Goal: Task Accomplishment & Management: Manage account settings

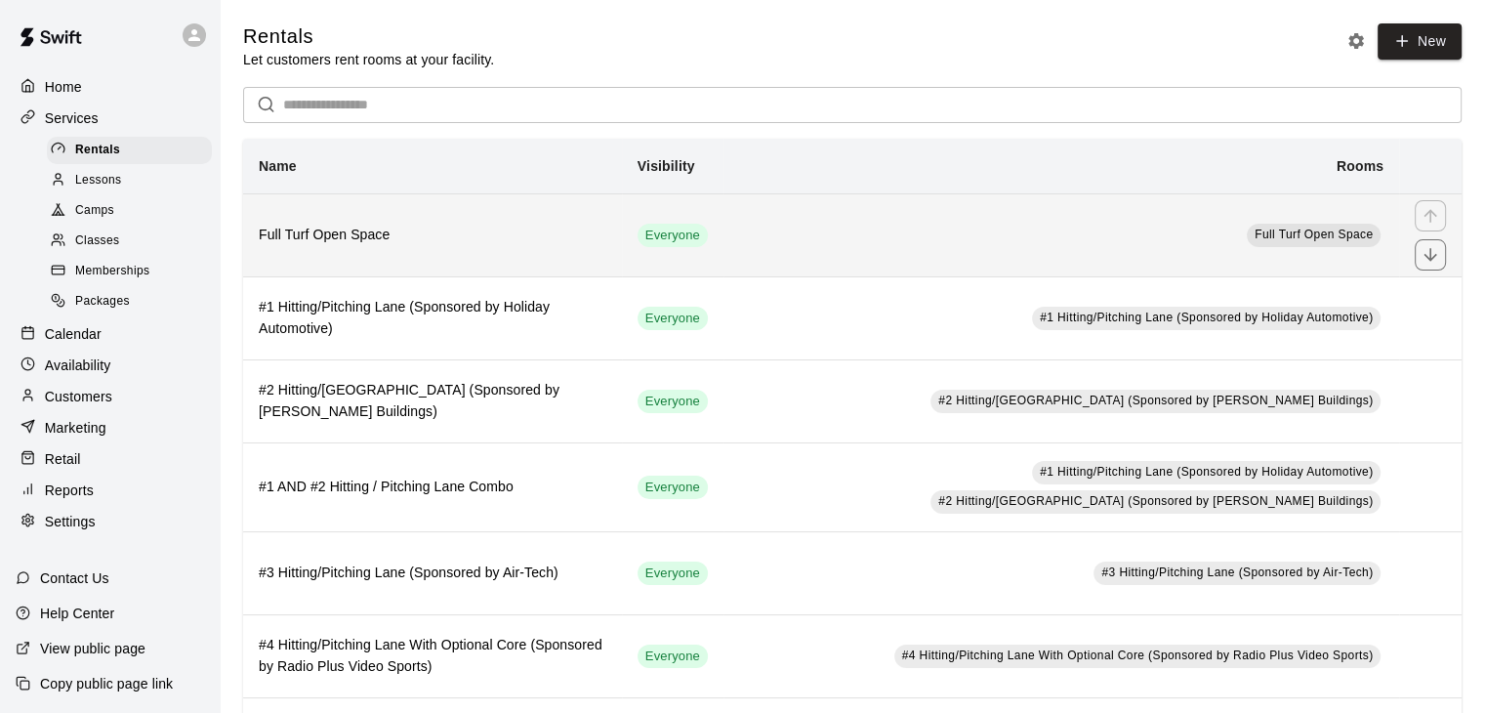
click at [527, 220] on th "Full Turf Open Space" at bounding box center [432, 234] width 379 height 83
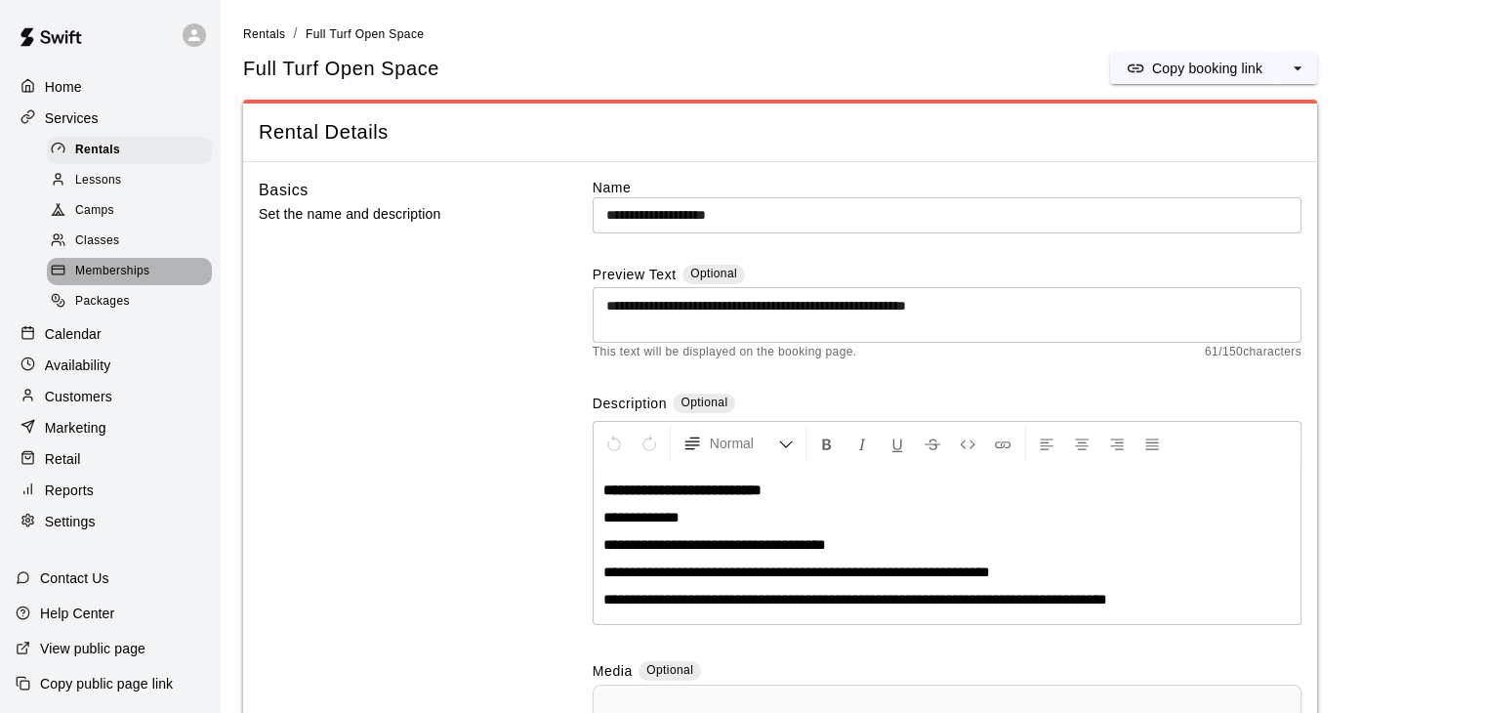
click at [134, 276] on span "Memberships" at bounding box center [112, 272] width 74 height 20
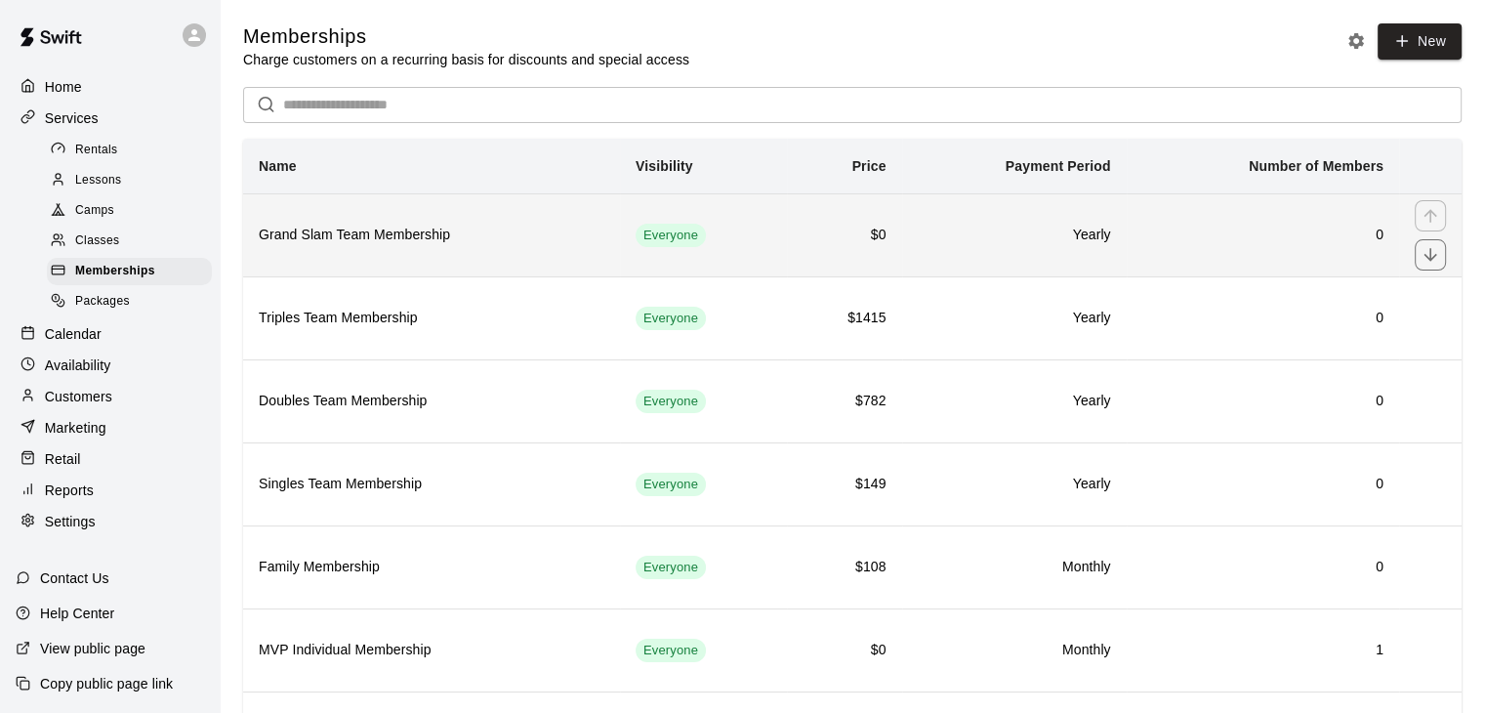
click at [860, 240] on h6 "$0" at bounding box center [844, 235] width 83 height 21
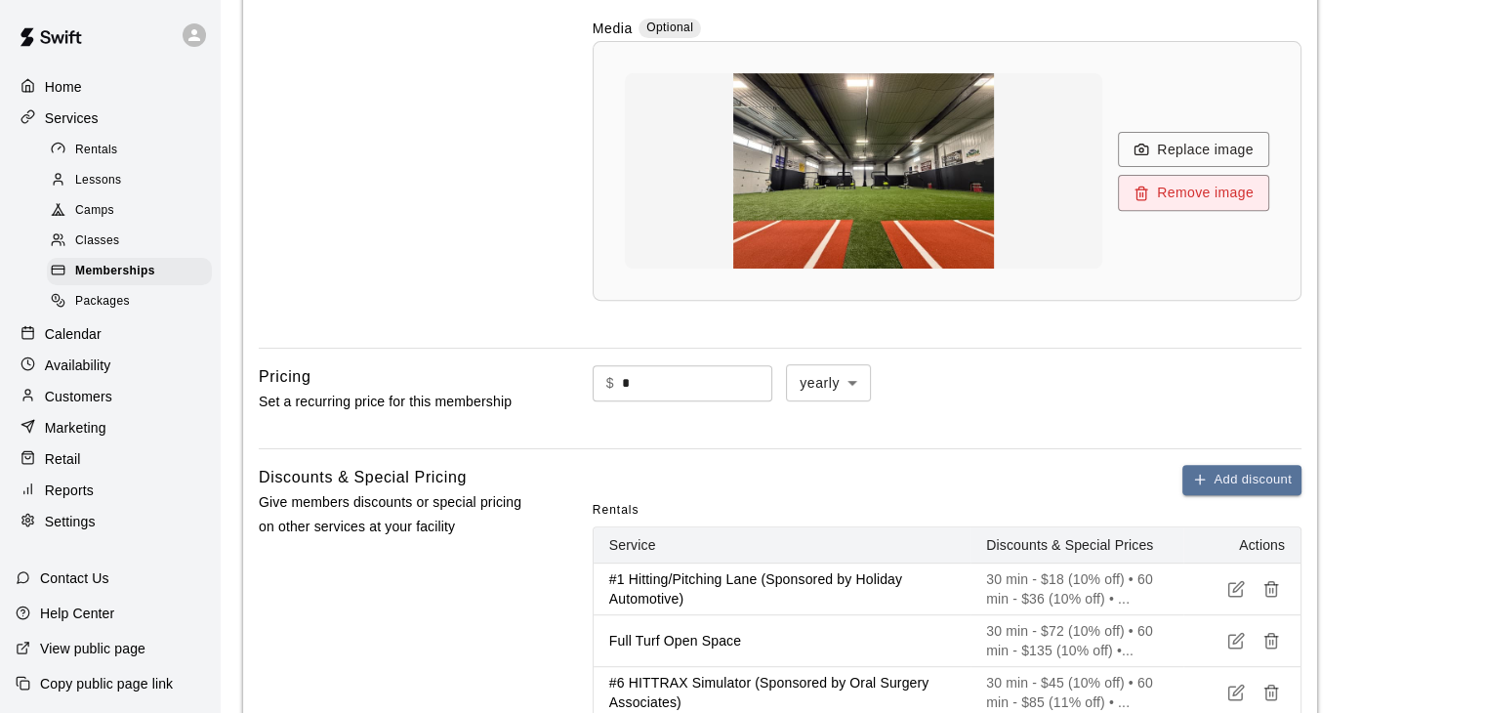
scroll to position [879, 0]
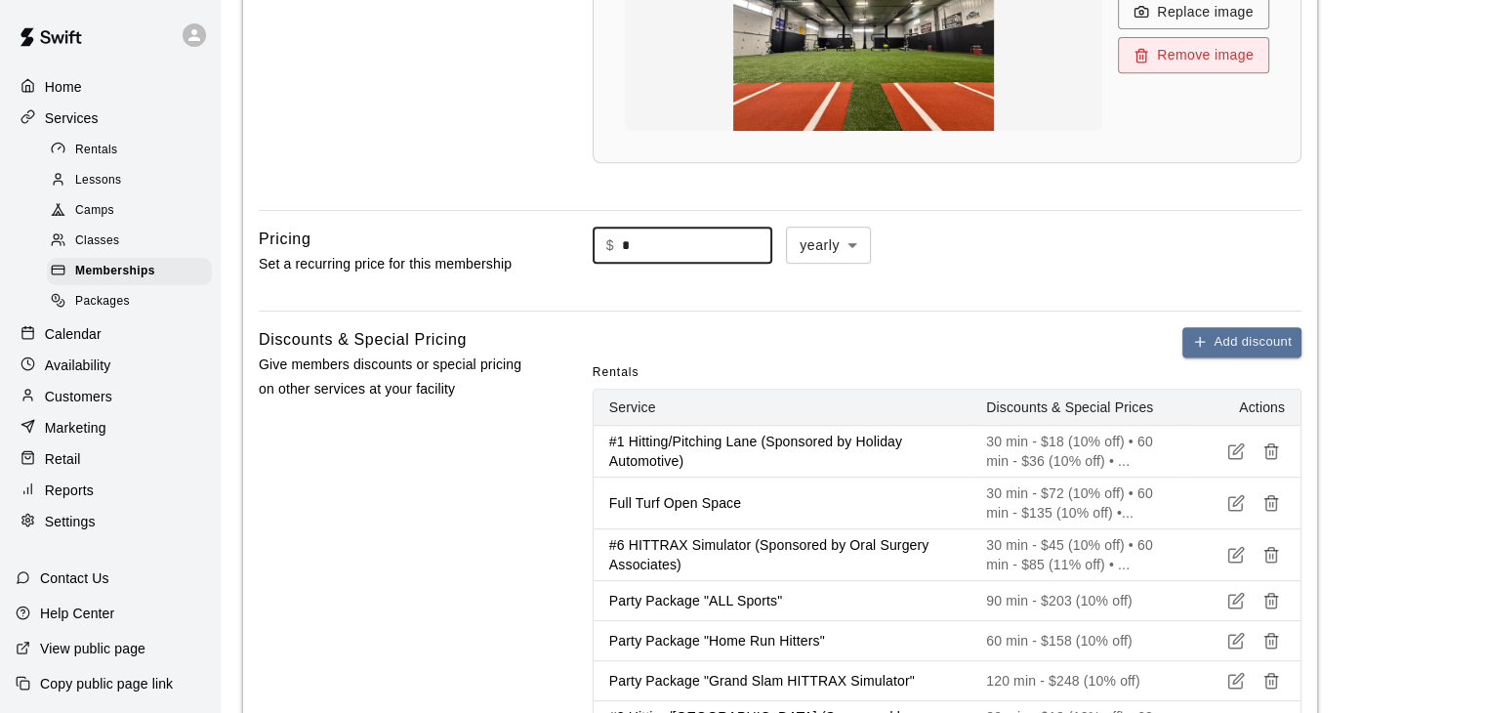
drag, startPoint x: 709, startPoint y: 251, endPoint x: 531, endPoint y: 247, distance: 177.7
click at [531, 247] on div "Pricing Set a recurring price for this membership $ * ​ yearly ****** ​" at bounding box center [780, 261] width 1043 height 68
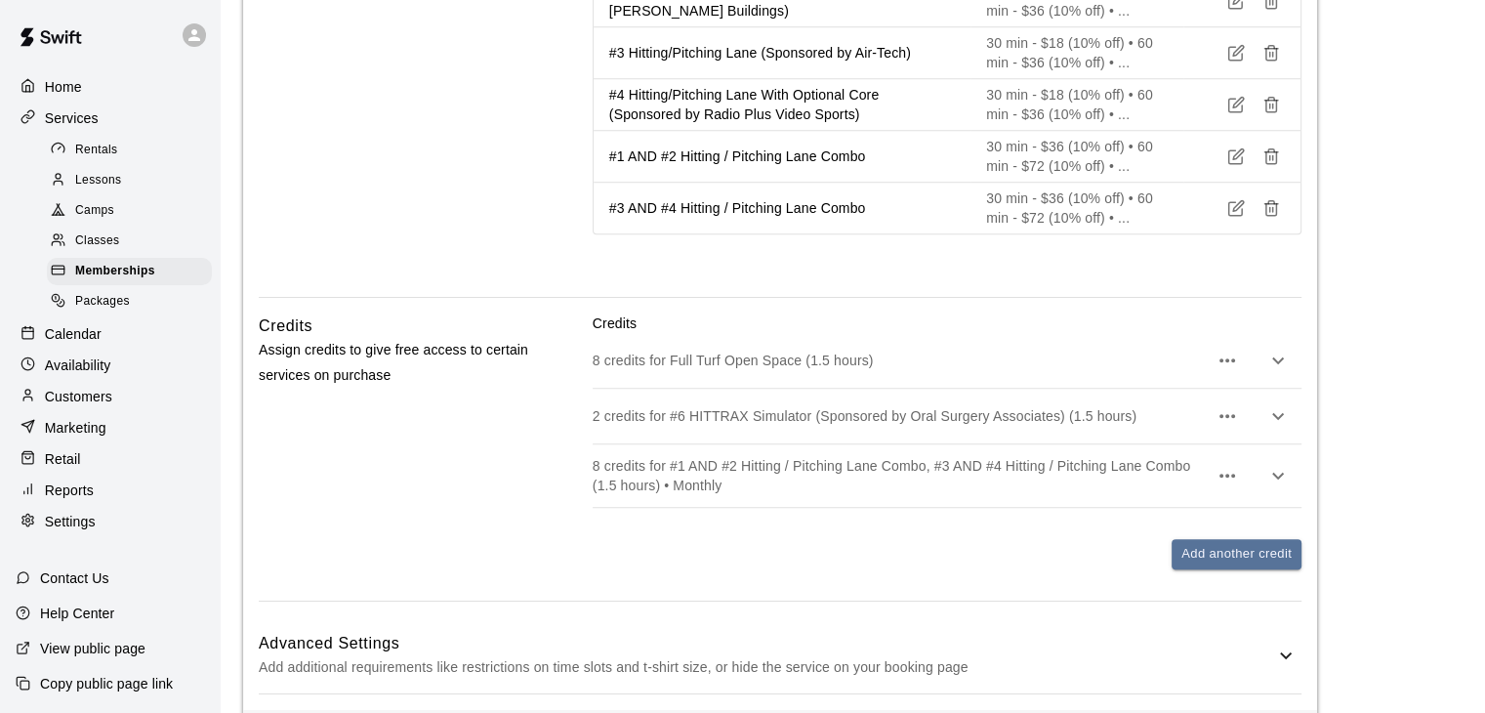
scroll to position [1660, 0]
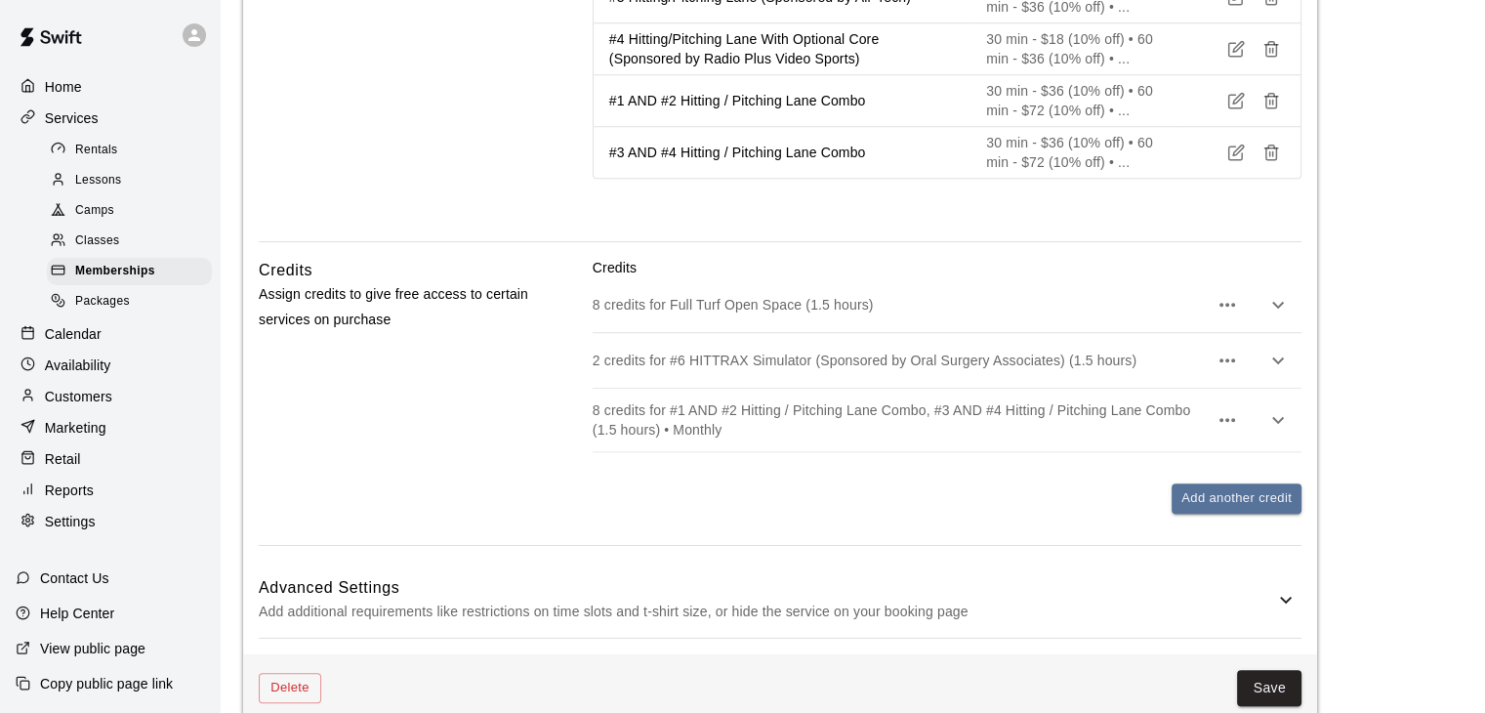
type input "****"
click at [1036, 410] on p "8 credits for #1 AND #2 Hitting / Pitching Lane Combo, #3 AND #4 Hitting / Pitc…" at bounding box center [900, 419] width 615 height 39
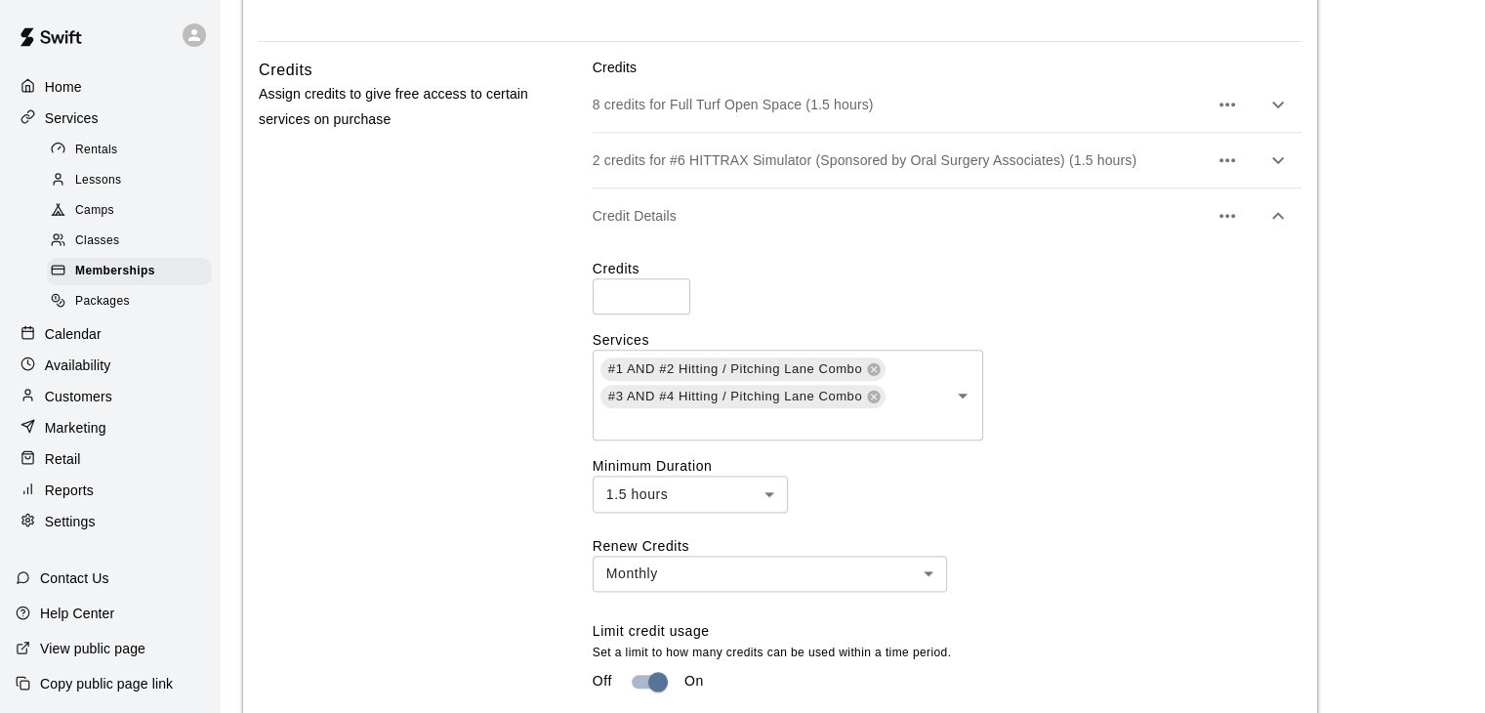
scroll to position [1855, 0]
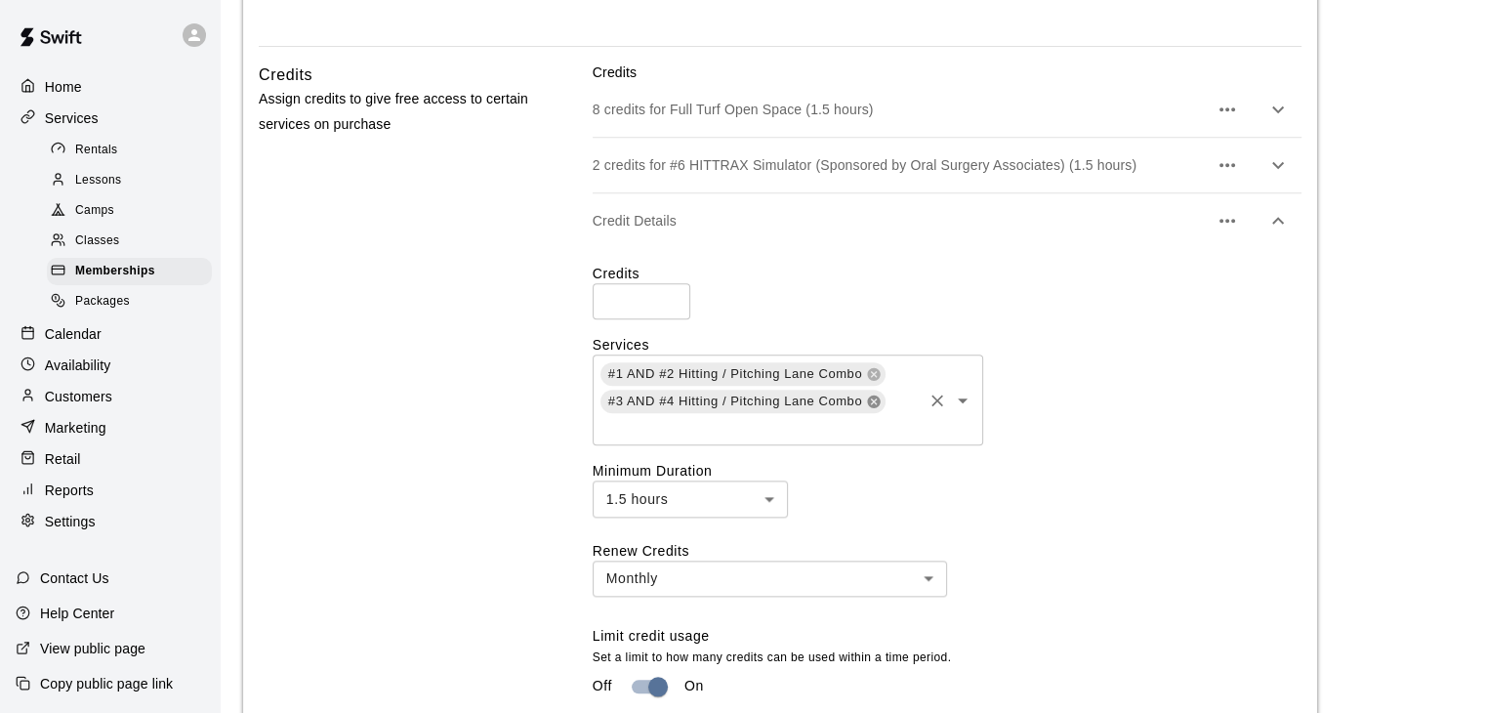
click at [875, 400] on icon at bounding box center [874, 401] width 16 height 16
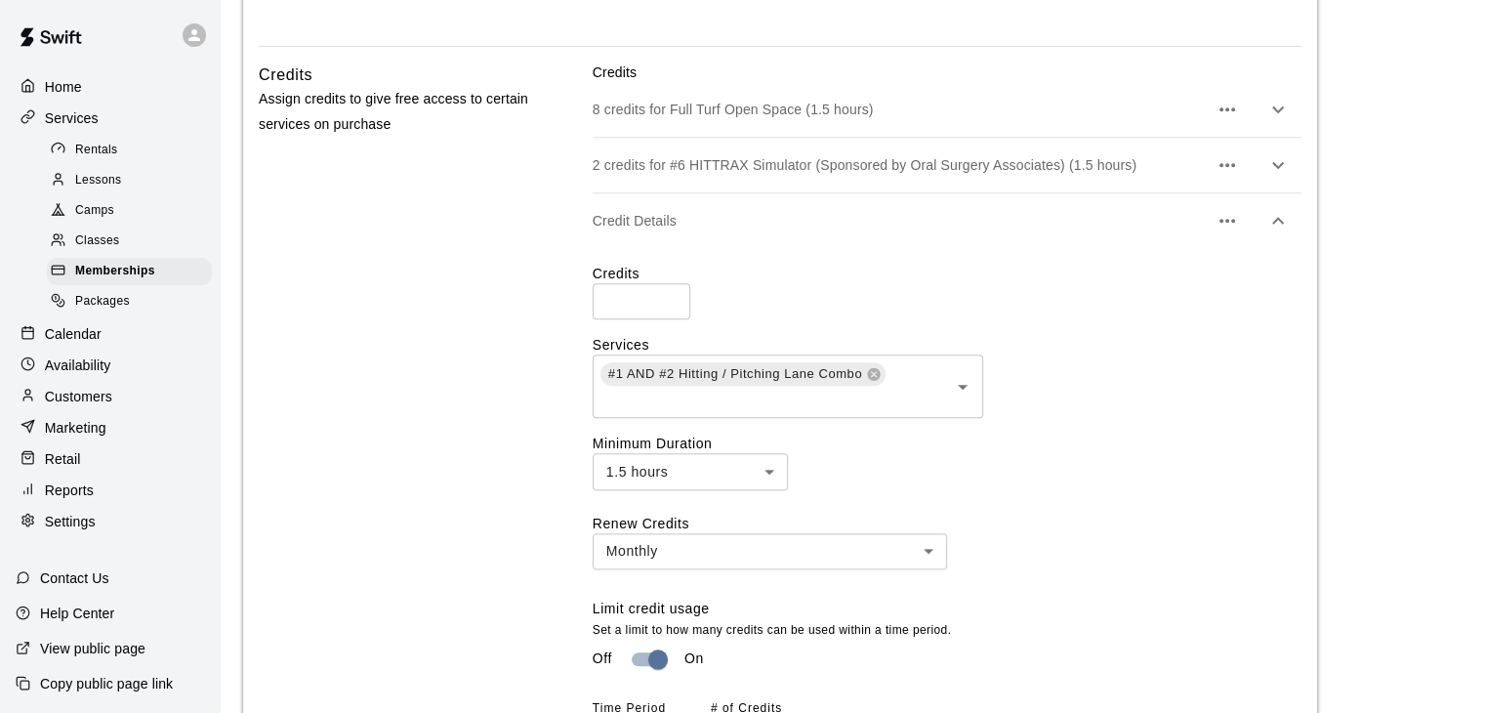
click at [870, 401] on input "text" at bounding box center [758, 400] width 321 height 24
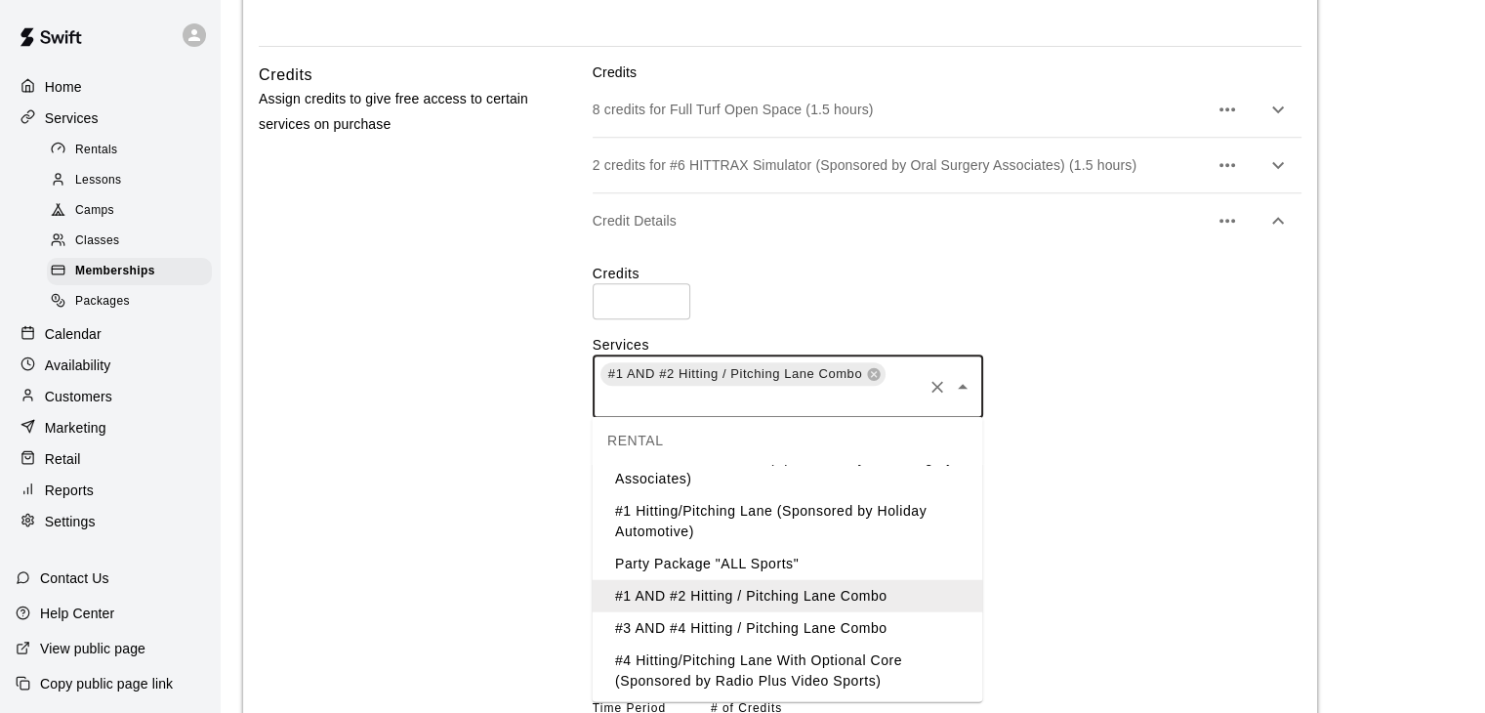
scroll to position [266, 0]
click at [838, 624] on li "#3 AND #4 Hitting / Pitching Lane Combo" at bounding box center [787, 625] width 391 height 32
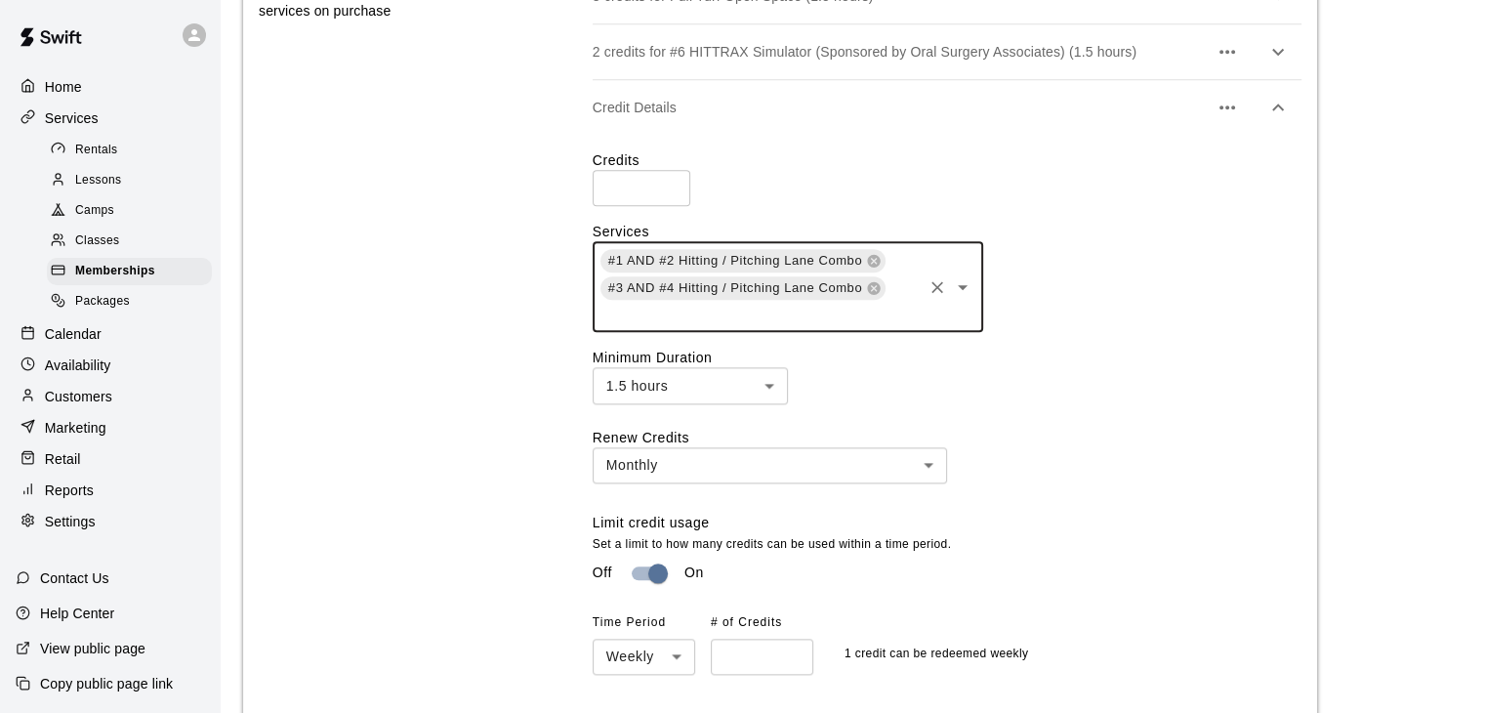
scroll to position [2359, 0]
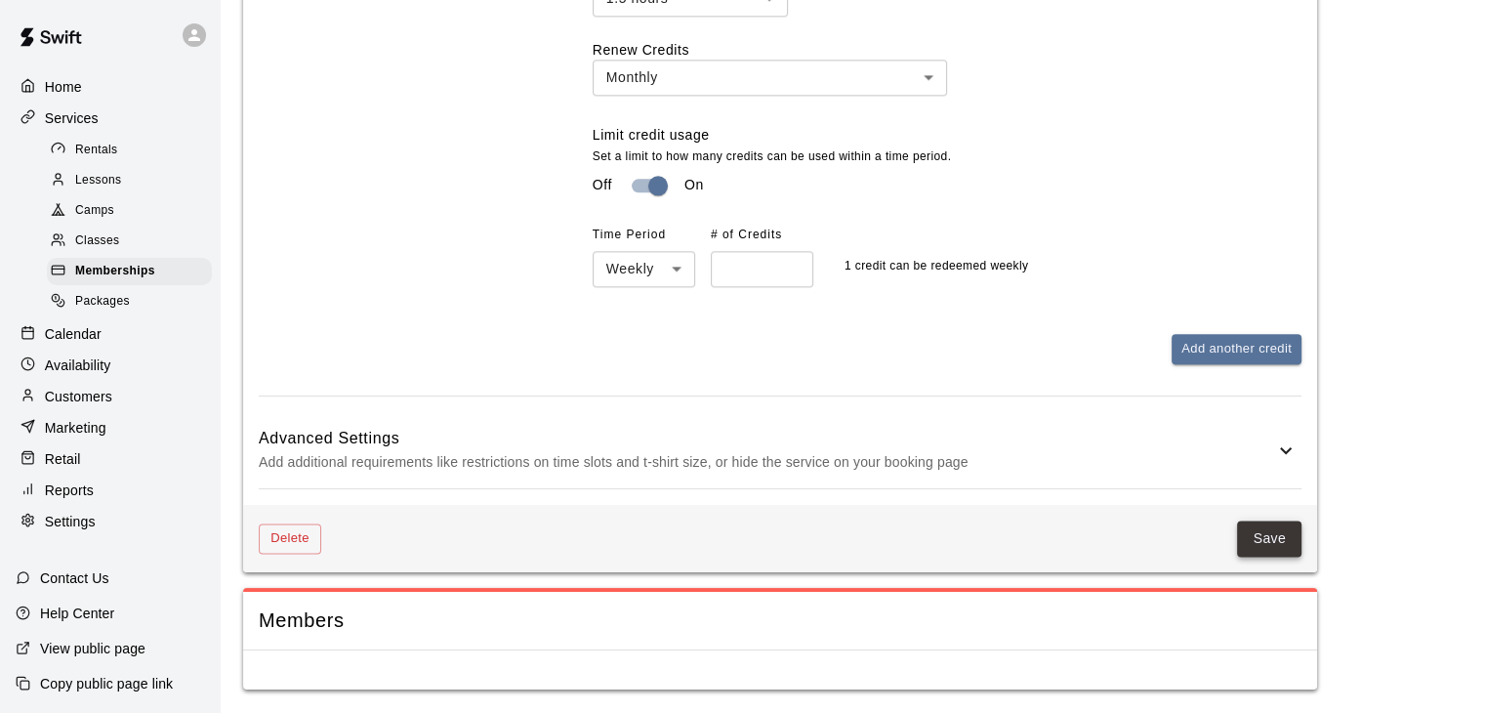
click at [1254, 531] on button "Save" at bounding box center [1269, 538] width 64 height 36
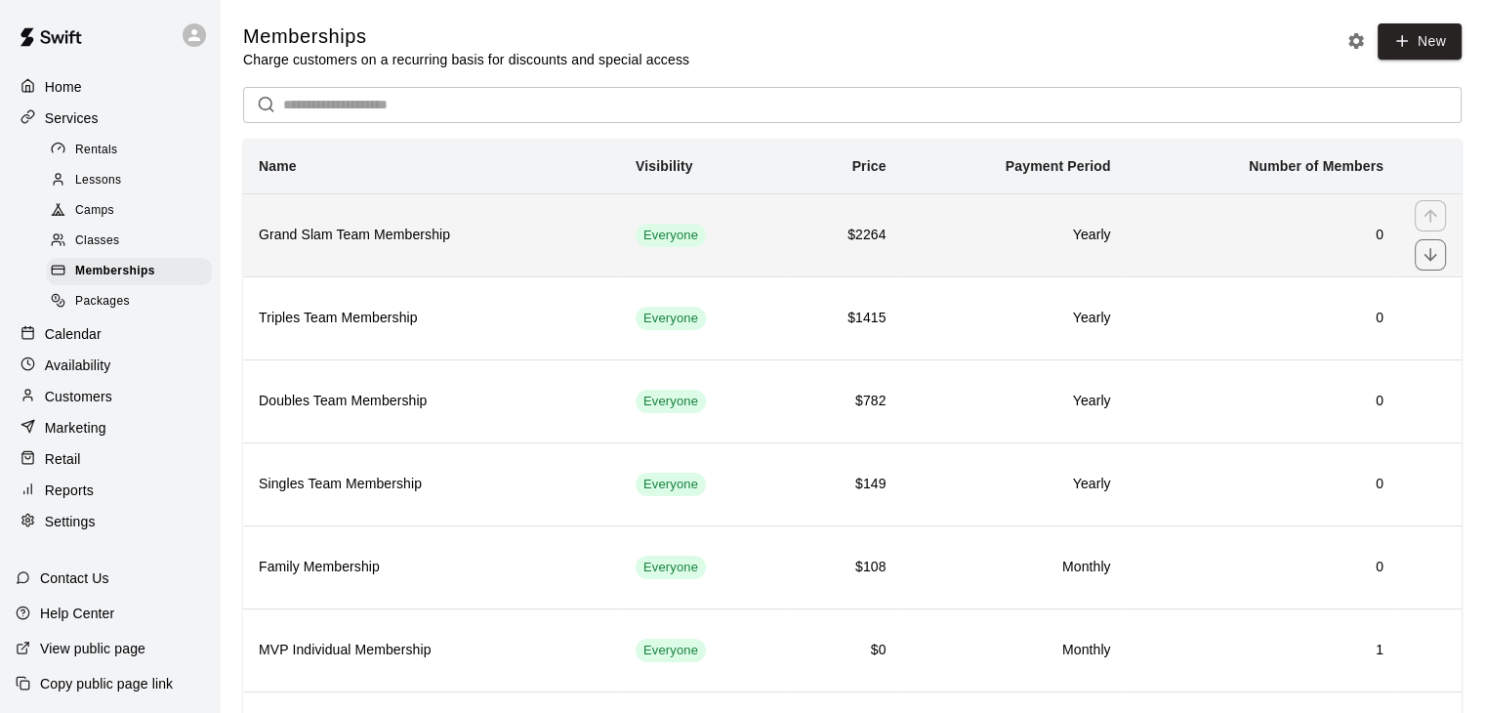
click at [535, 236] on h6 "Grand Slam Team Membership" at bounding box center [432, 235] width 346 height 21
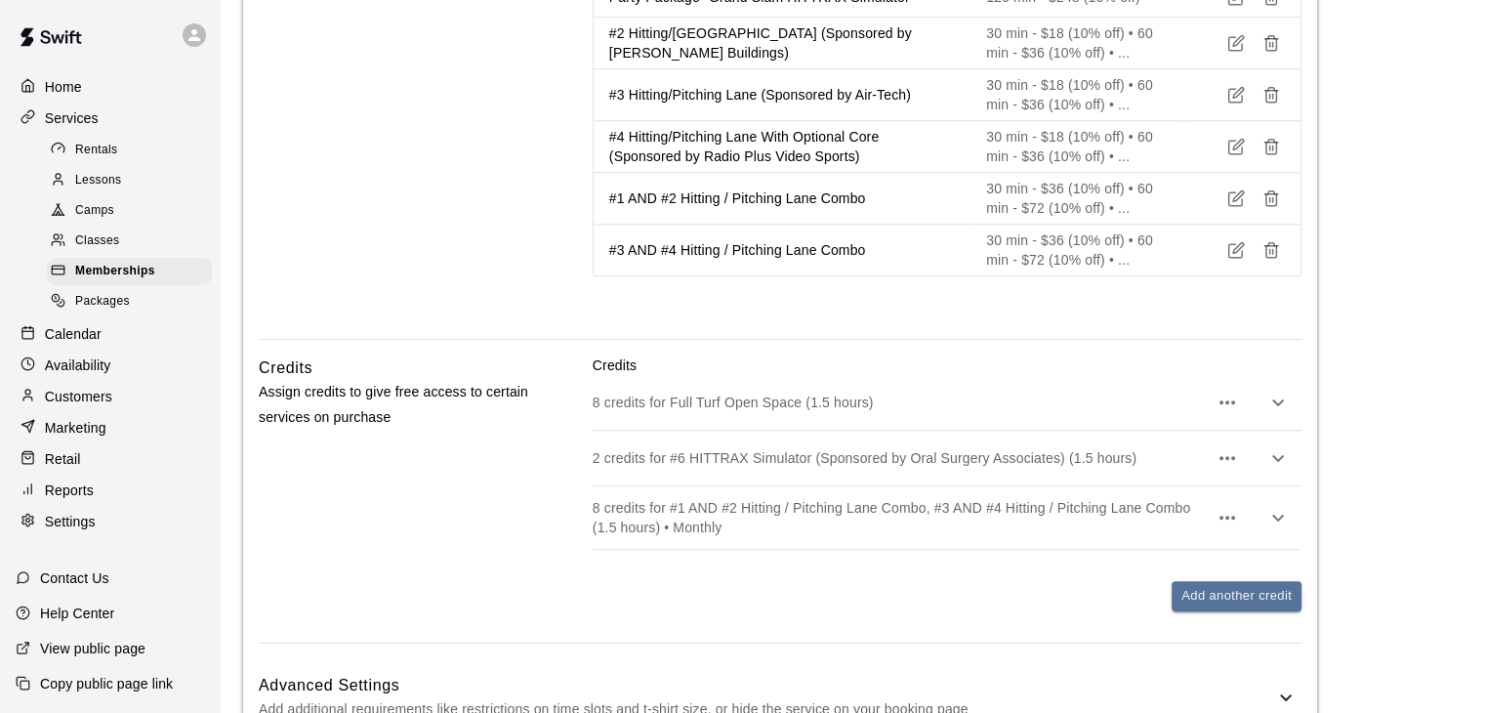
scroll to position [1660, 0]
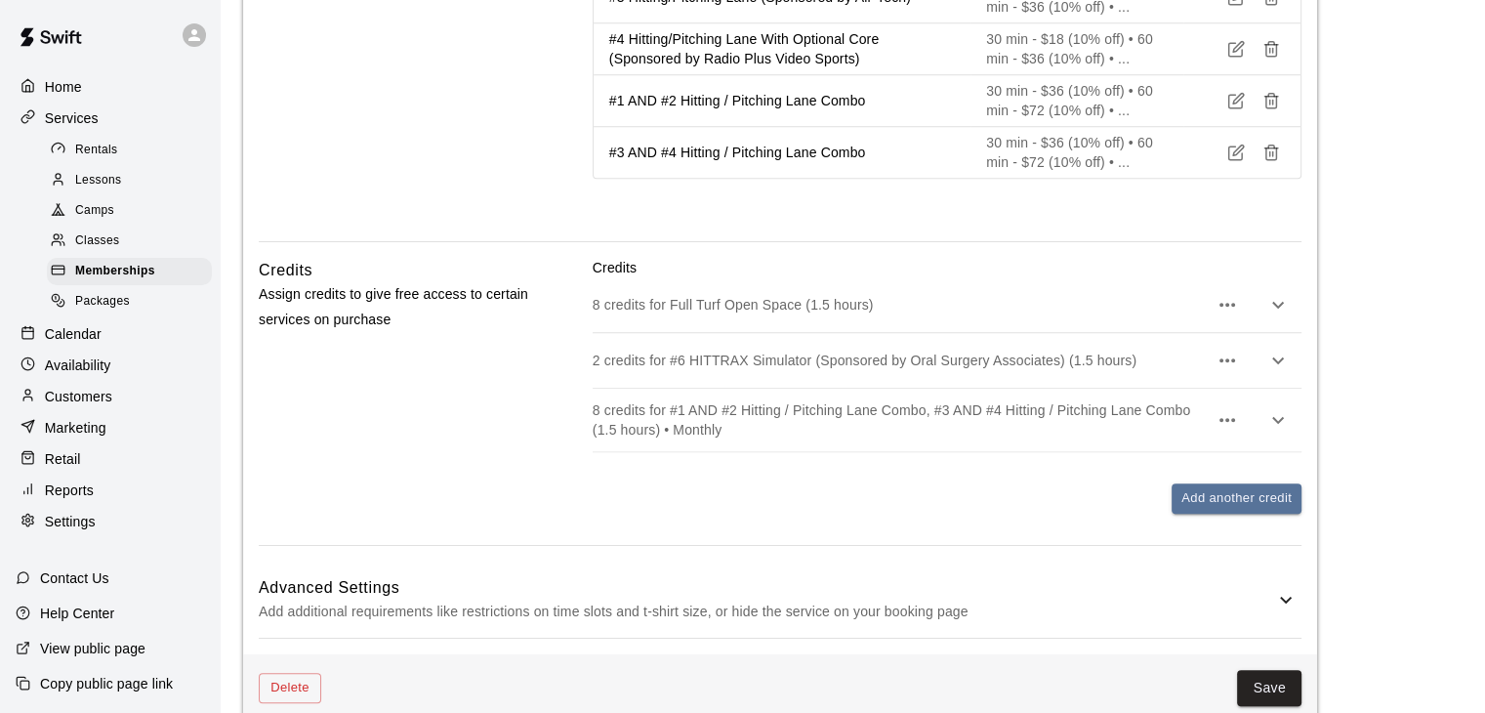
click at [834, 408] on p "8 credits for #1 AND #2 Hitting / Pitching Lane Combo, #3 AND #4 Hitting / Pitc…" at bounding box center [900, 419] width 615 height 39
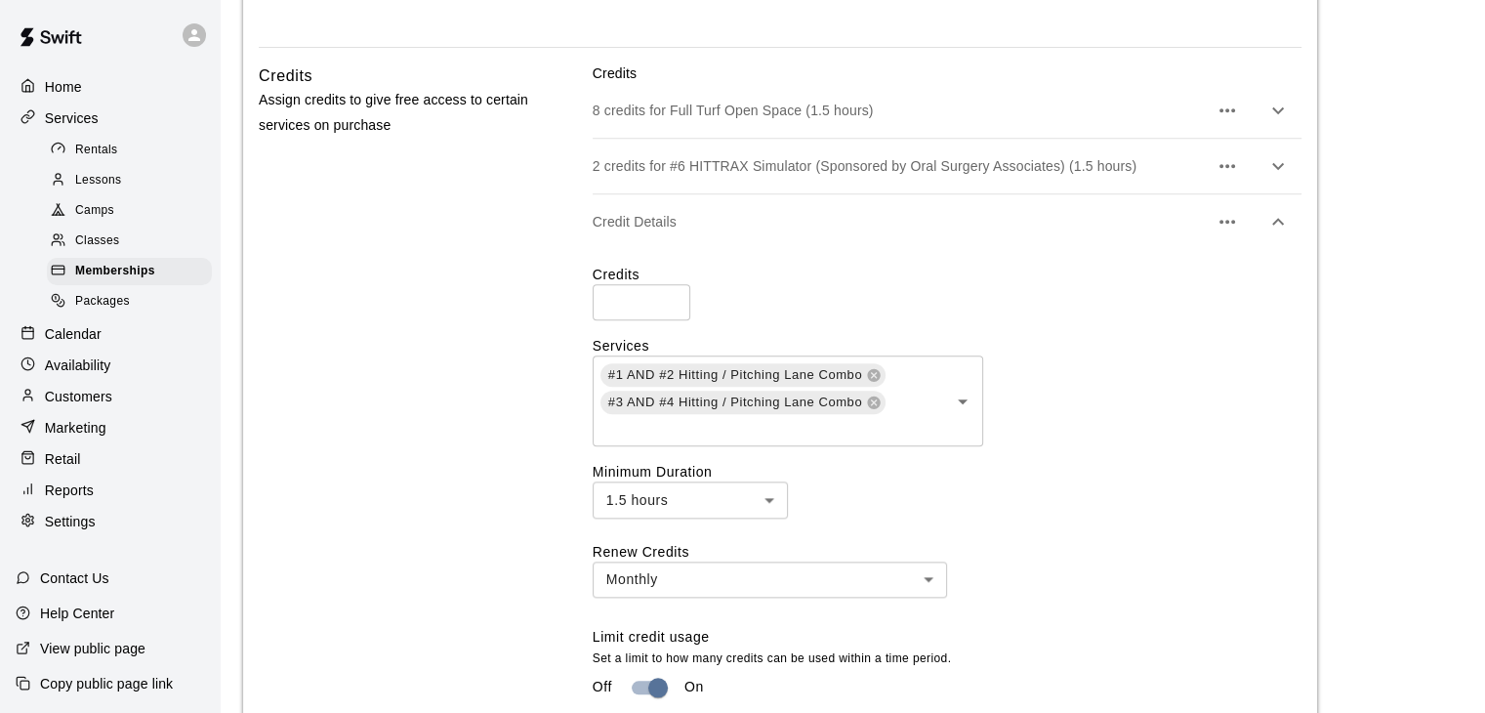
scroll to position [1855, 0]
